Goal: Task Accomplishment & Management: Use online tool/utility

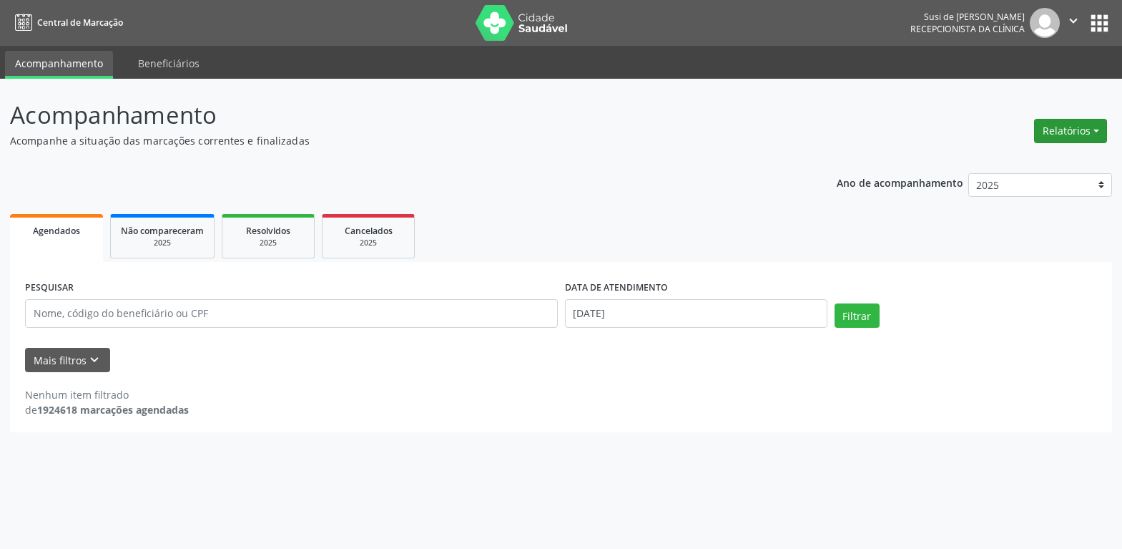
click at [1069, 132] on button "Relatórios" at bounding box center [1070, 131] width 73 height 24
click at [1031, 161] on link "Agendamentos" at bounding box center [1031, 162] width 154 height 20
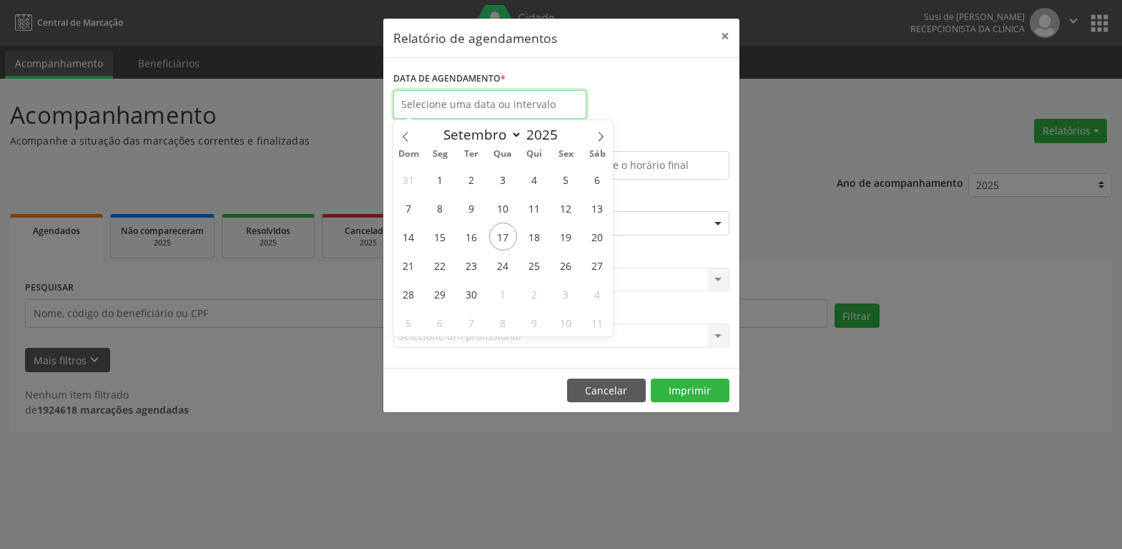
click at [526, 107] on input "text" at bounding box center [489, 104] width 193 height 29
click at [446, 265] on span "22" at bounding box center [440, 265] width 28 height 28
type input "22/09/2025"
click at [446, 265] on span "22" at bounding box center [440, 265] width 28 height 28
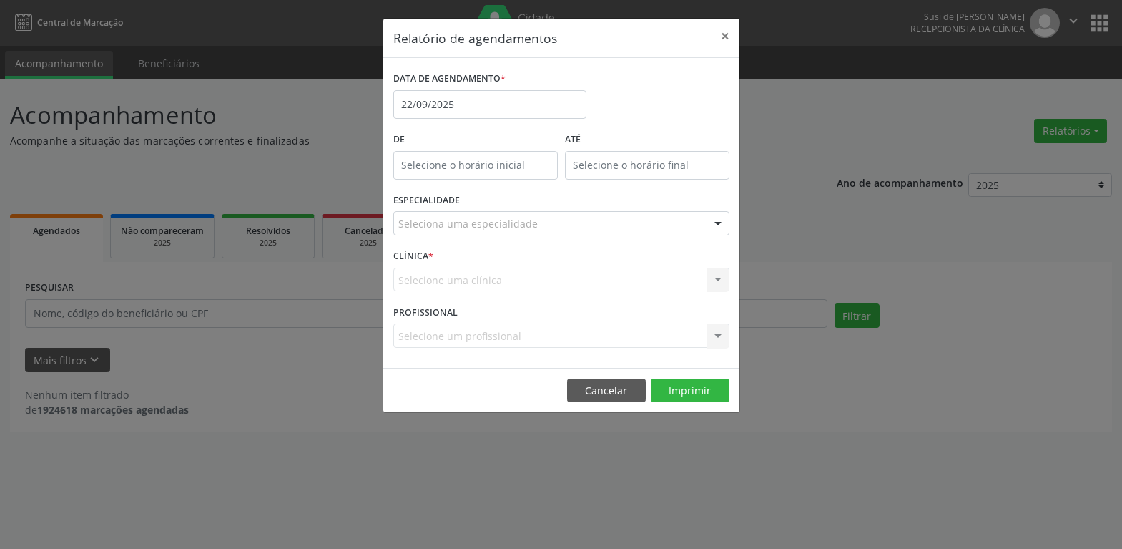
click at [720, 222] on div at bounding box center [717, 224] width 21 height 24
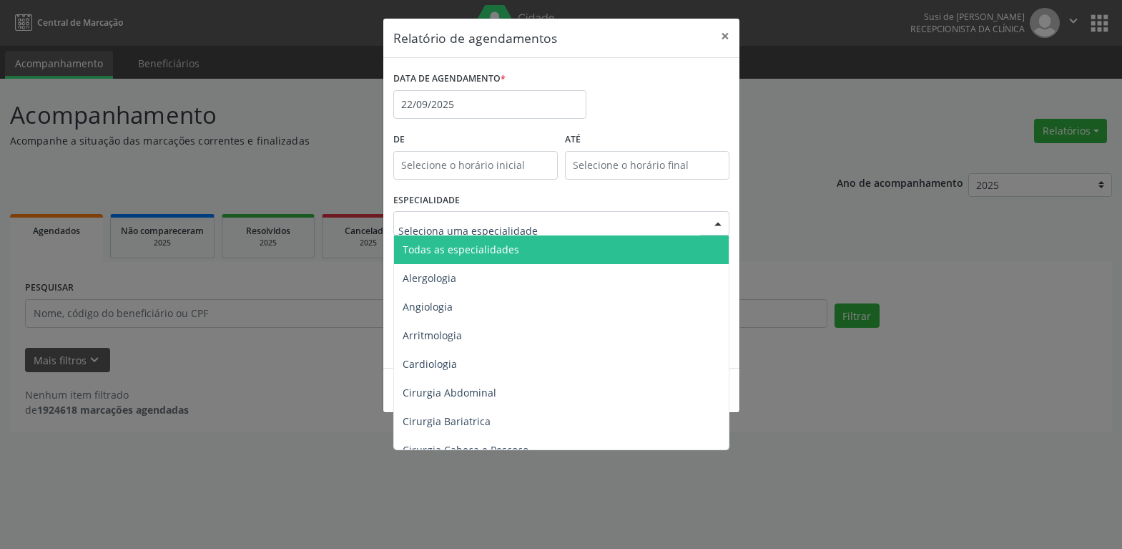
click at [604, 247] on span "Todas as especialidades" at bounding box center [562, 249] width 337 height 29
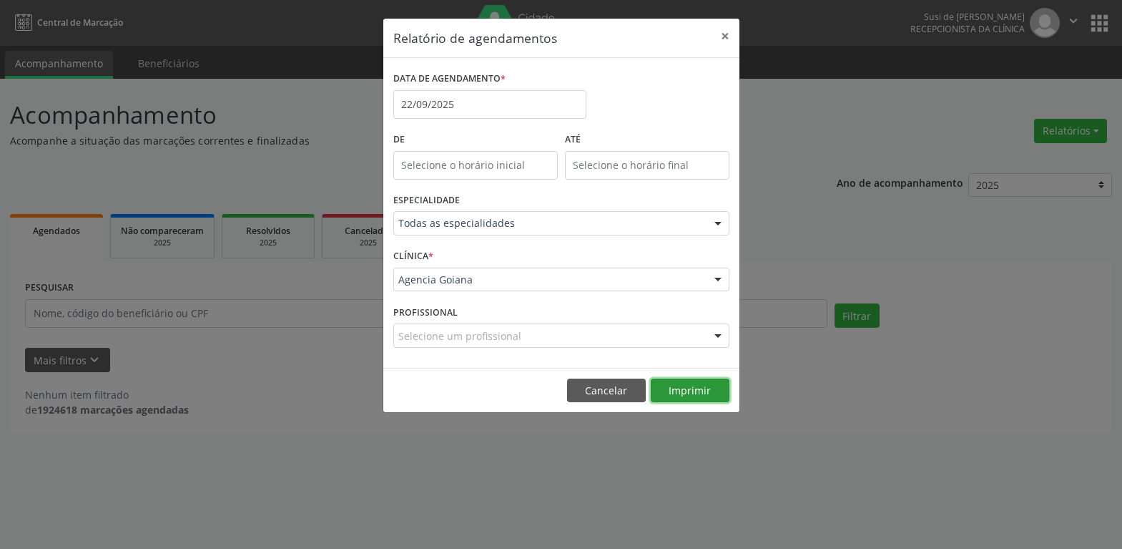
click at [695, 388] on button "Imprimir" at bounding box center [690, 390] width 79 height 24
